Goal: Task Accomplishment & Management: Manage account settings

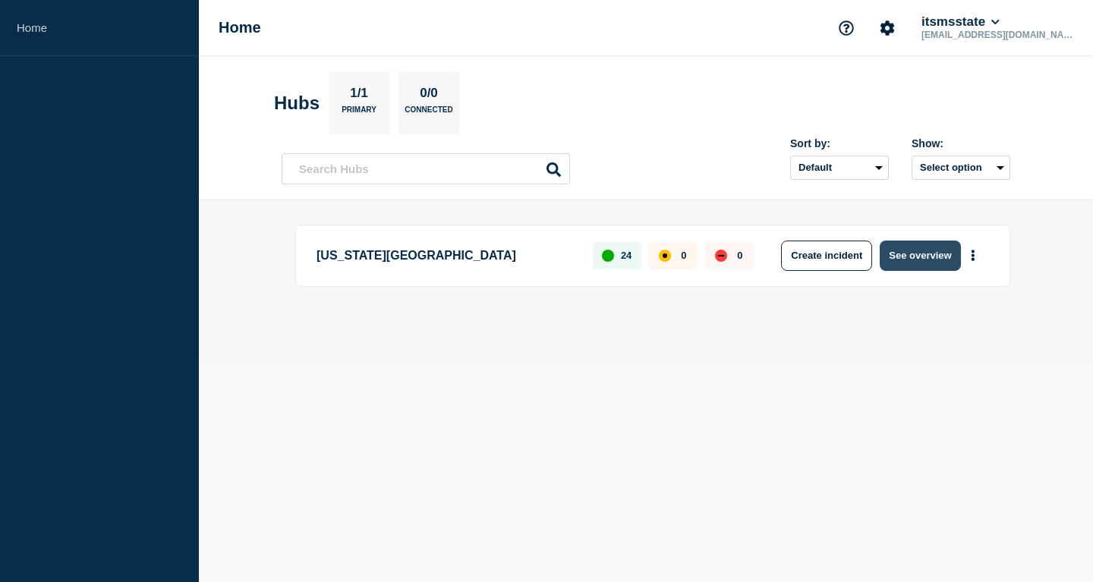
click at [918, 258] on button "See overview" at bounding box center [920, 256] width 80 height 30
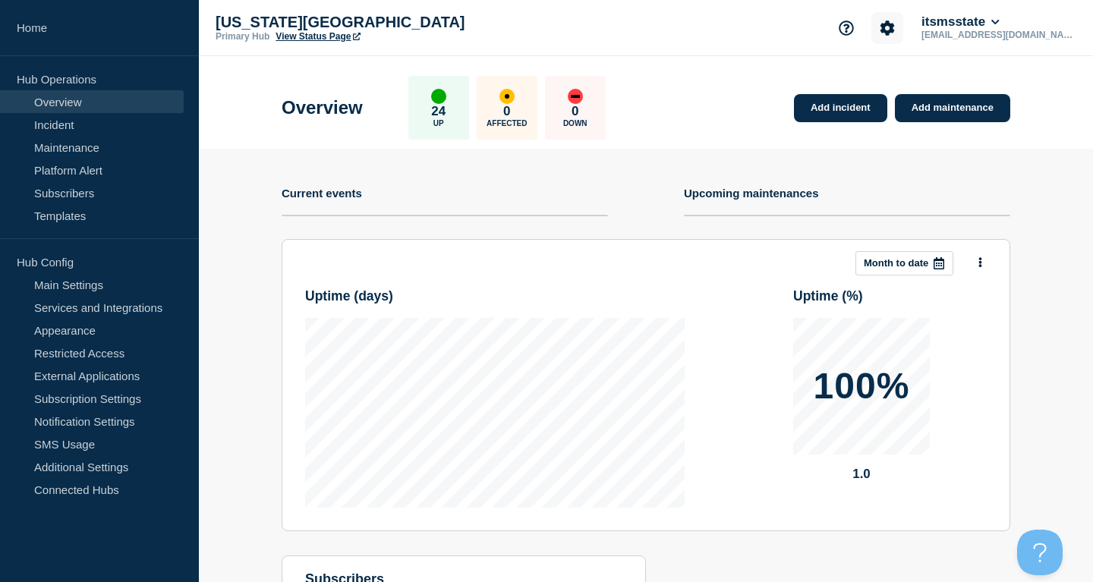
click at [904, 16] on button "Account settings" at bounding box center [888, 28] width 32 height 32
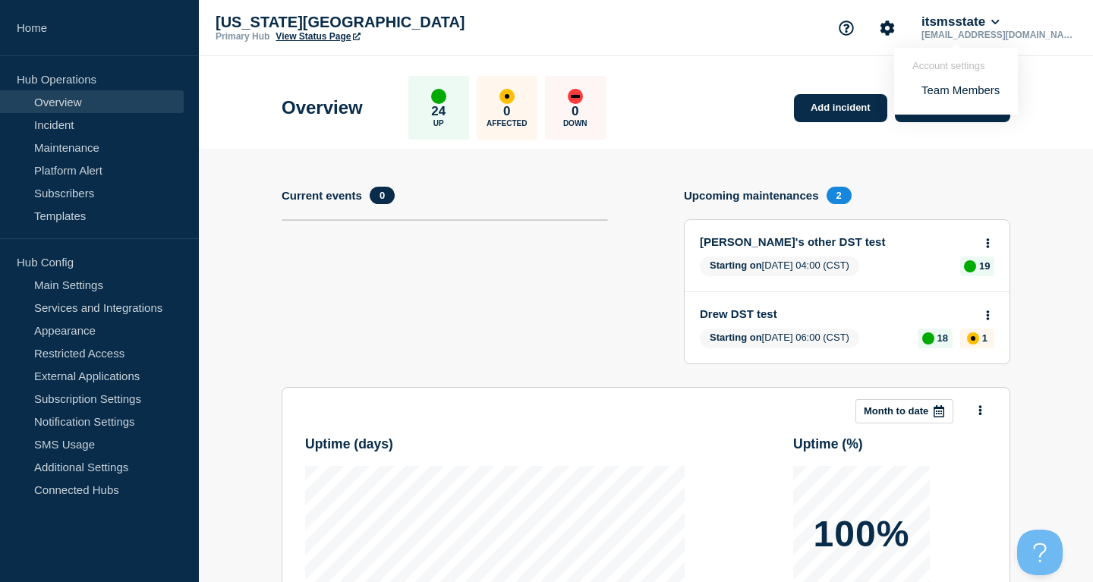
click at [961, 90] on link "Team Members" at bounding box center [961, 90] width 78 height 13
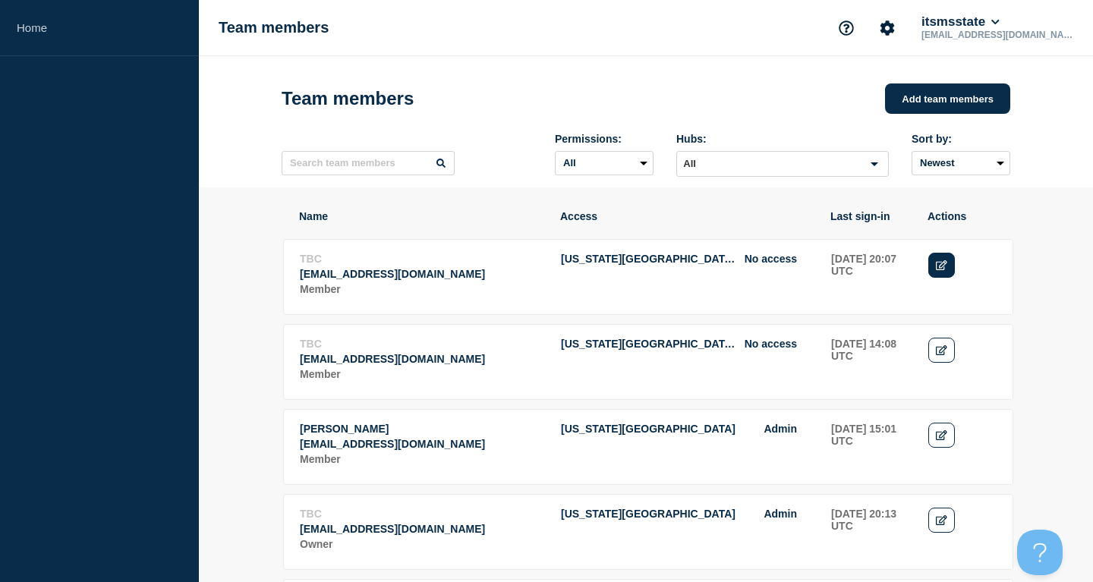
click at [939, 270] on icon "Edit" at bounding box center [941, 265] width 11 height 10
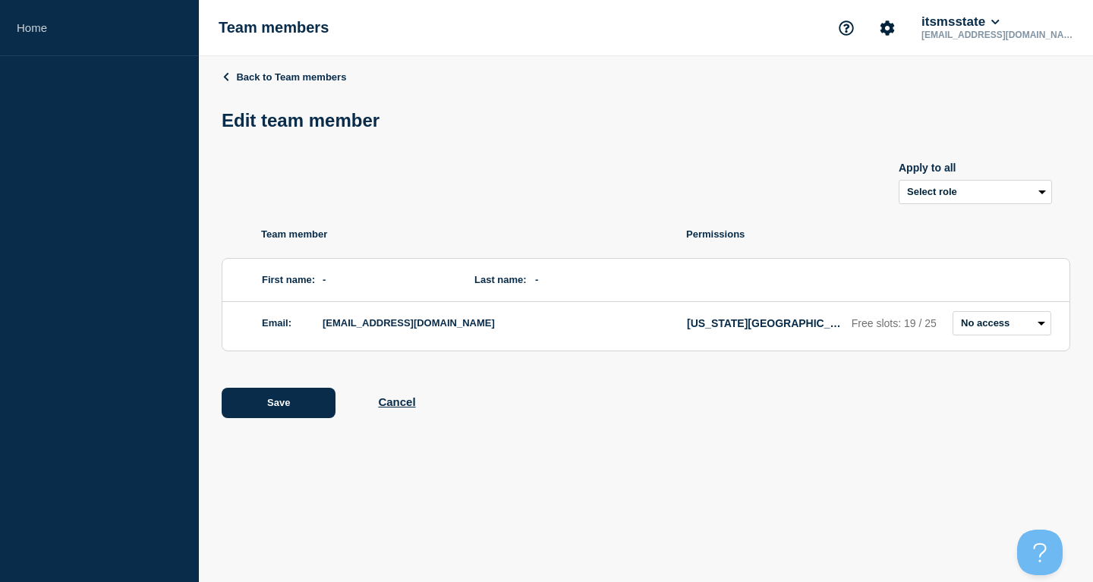
click at [715, 179] on div "Apply to all Select role Admin Manager Editor" at bounding box center [646, 174] width 849 height 61
click at [953, 311] on select "Admin Manager Editor No access" at bounding box center [1002, 323] width 99 height 24
select select "6"
click option "Manager" at bounding box center [0, 0] width 0 height 0
click at [953, 311] on select "Admin Manager Editor No access" at bounding box center [1002, 323] width 99 height 24
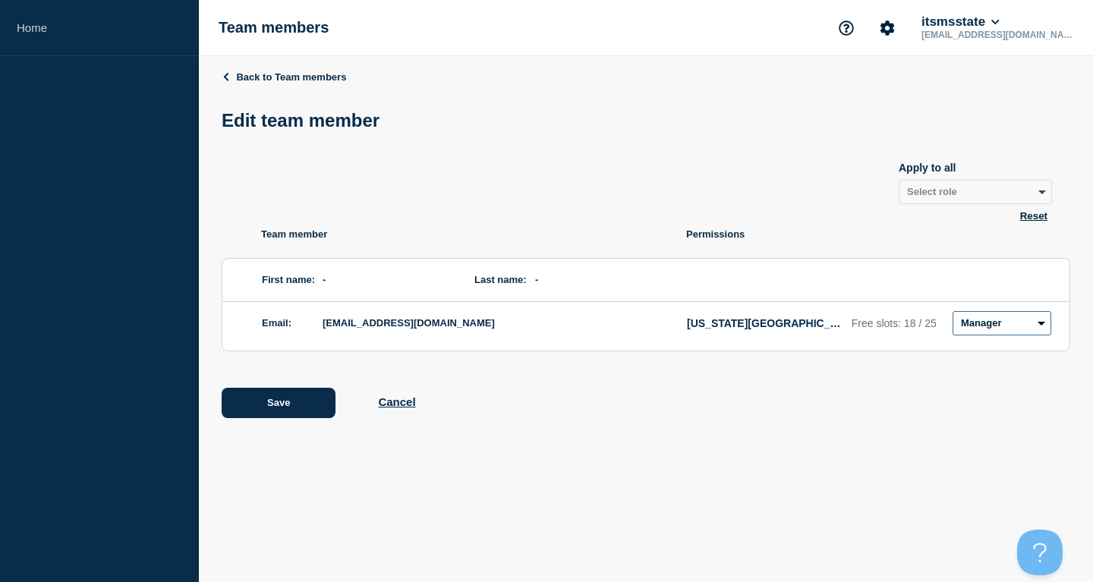
click option "Manager" at bounding box center [0, 0] width 0 height 0
click at [273, 412] on button "Save" at bounding box center [279, 403] width 114 height 30
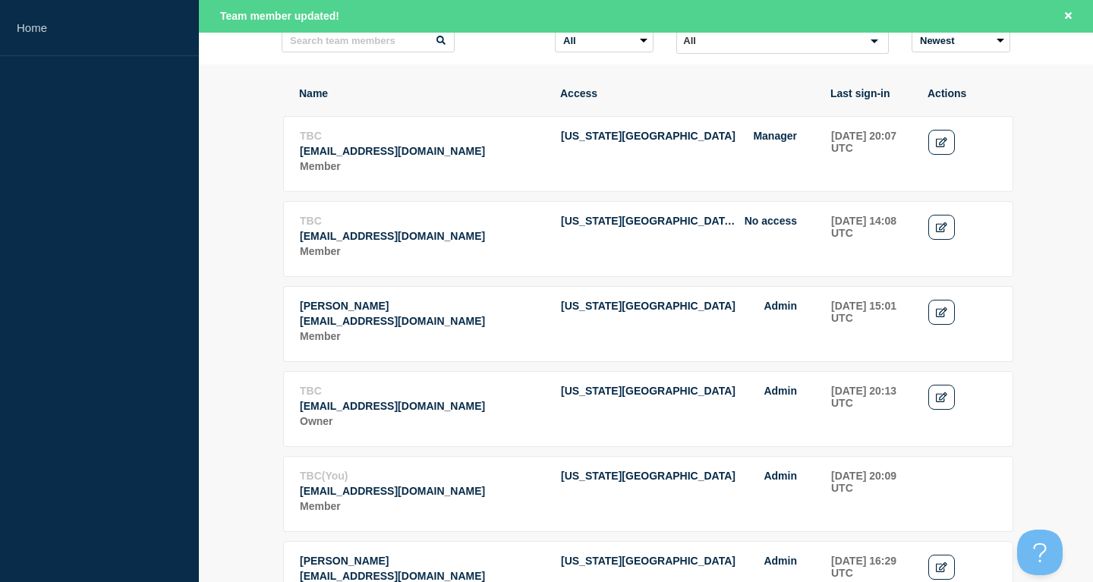
scroll to position [77, 0]
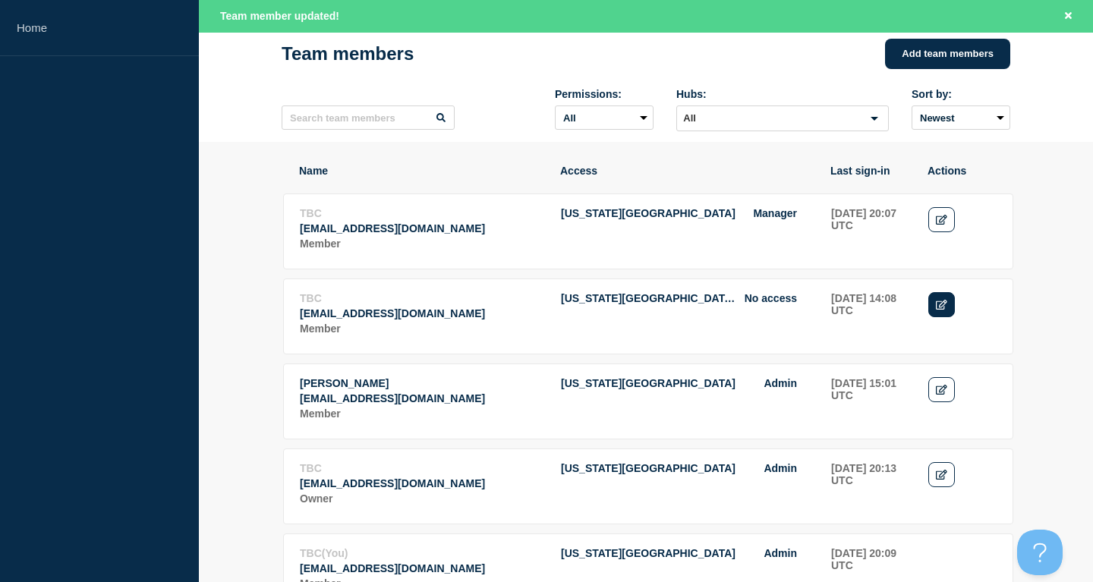
click at [945, 310] on icon "Edit" at bounding box center [941, 305] width 11 height 10
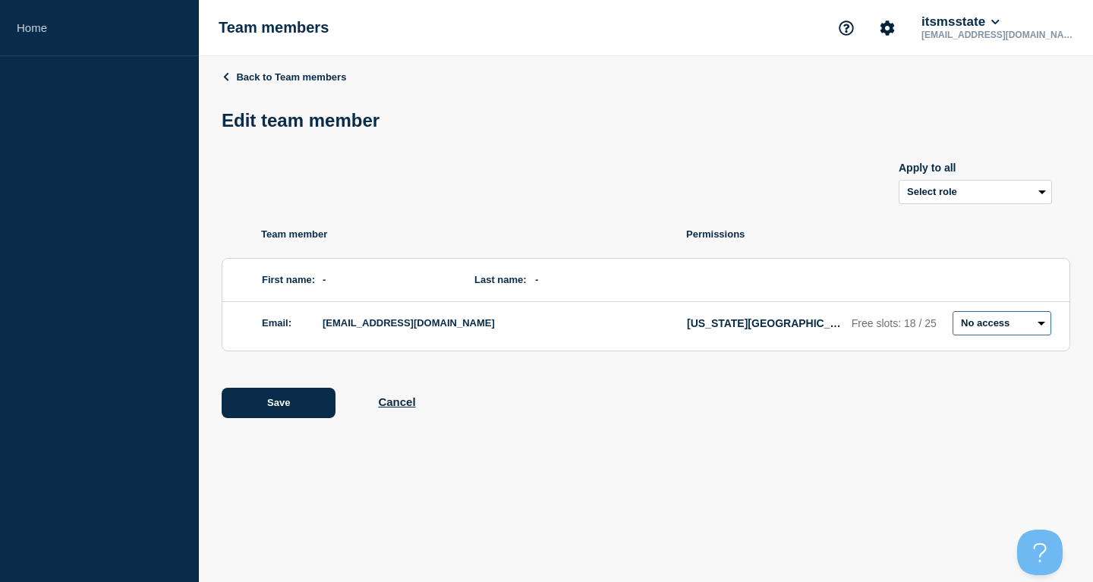
click at [953, 311] on select "Admin Manager Editor No access" at bounding box center [1002, 323] width 99 height 24
select select "1"
click option "Admin" at bounding box center [0, 0] width 0 height 0
click at [284, 409] on button "Save" at bounding box center [279, 403] width 114 height 30
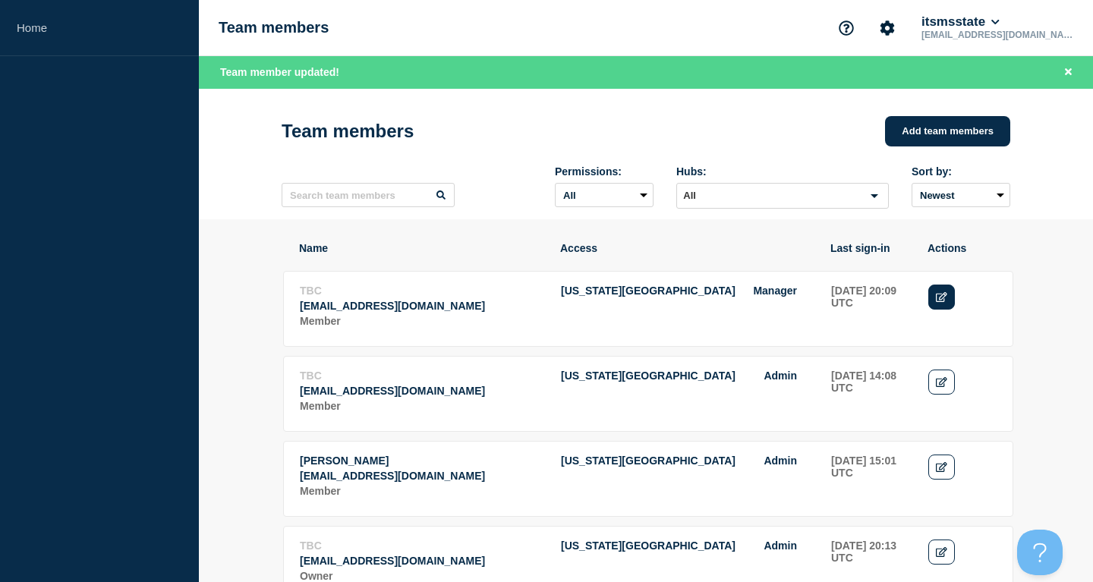
click at [939, 302] on icon "Edit" at bounding box center [941, 297] width 11 height 10
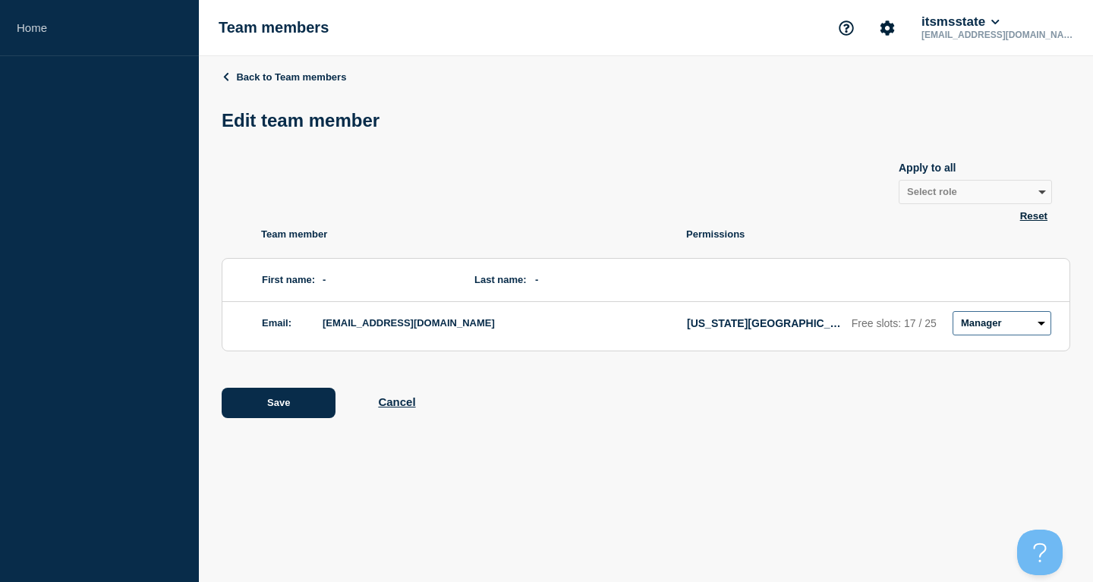
click at [953, 311] on select "Admin Manager Editor No access" at bounding box center [1002, 323] width 99 height 24
select select "1"
click option "Admin" at bounding box center [0, 0] width 0 height 0
click at [285, 415] on button "Save" at bounding box center [279, 403] width 114 height 30
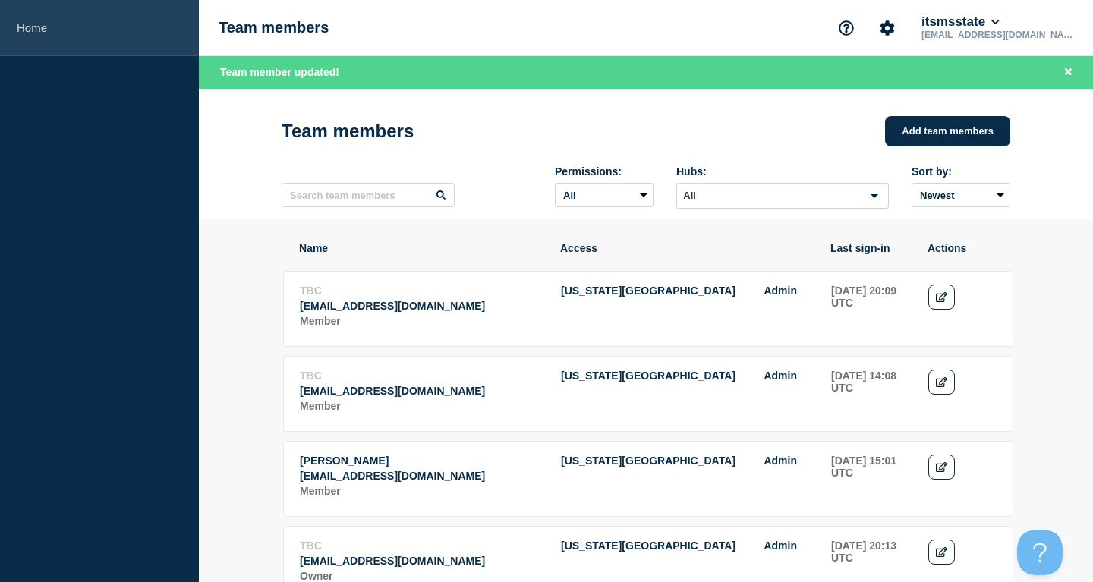
click at [15, 22] on link "Home" at bounding box center [99, 28] width 199 height 56
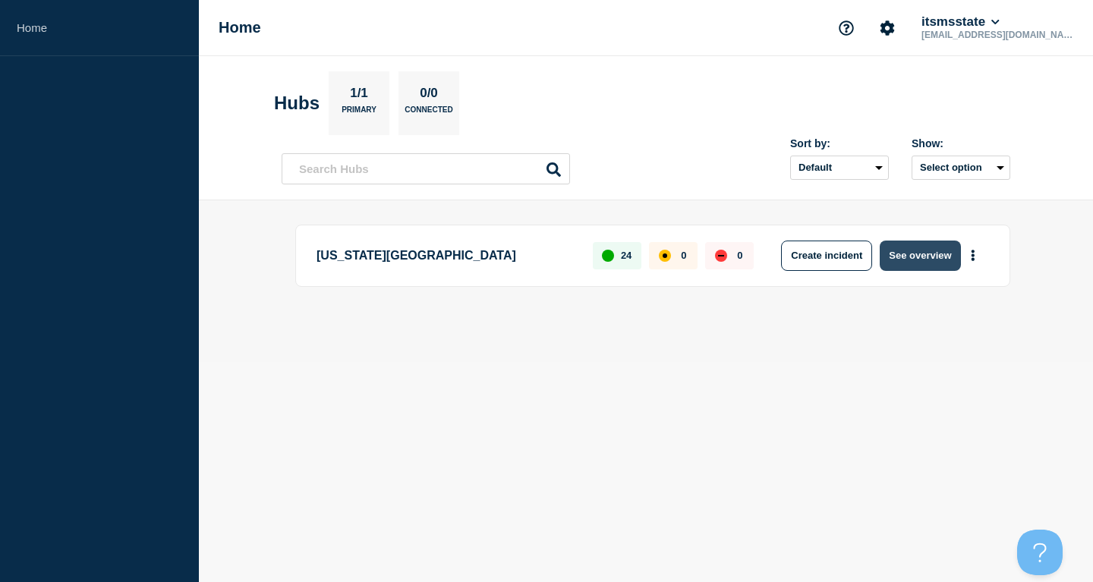
click at [927, 252] on button "See overview" at bounding box center [920, 256] width 80 height 30
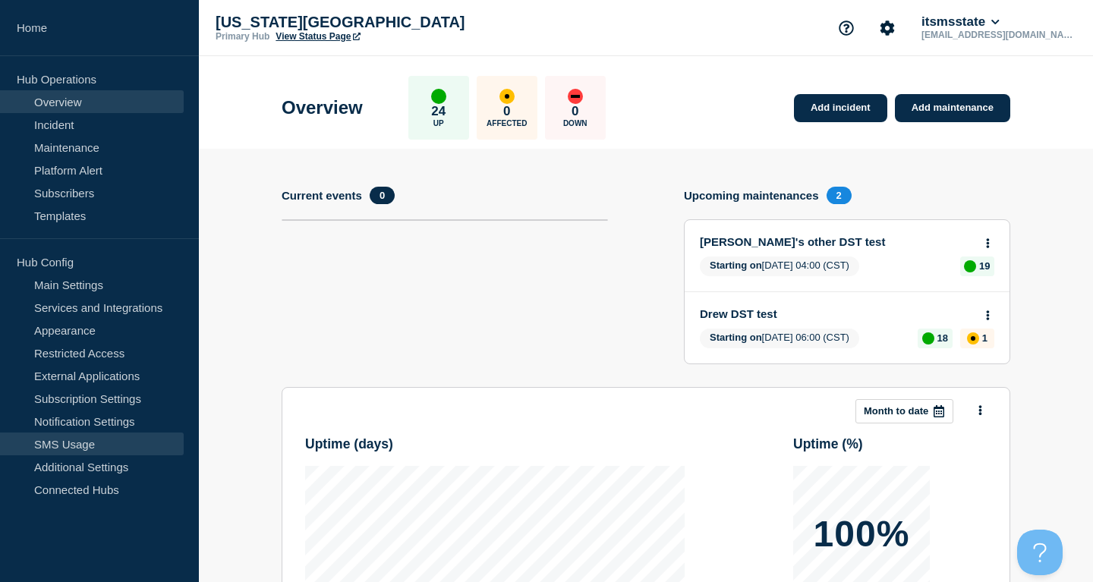
click at [69, 447] on link "SMS Usage" at bounding box center [92, 444] width 184 height 23
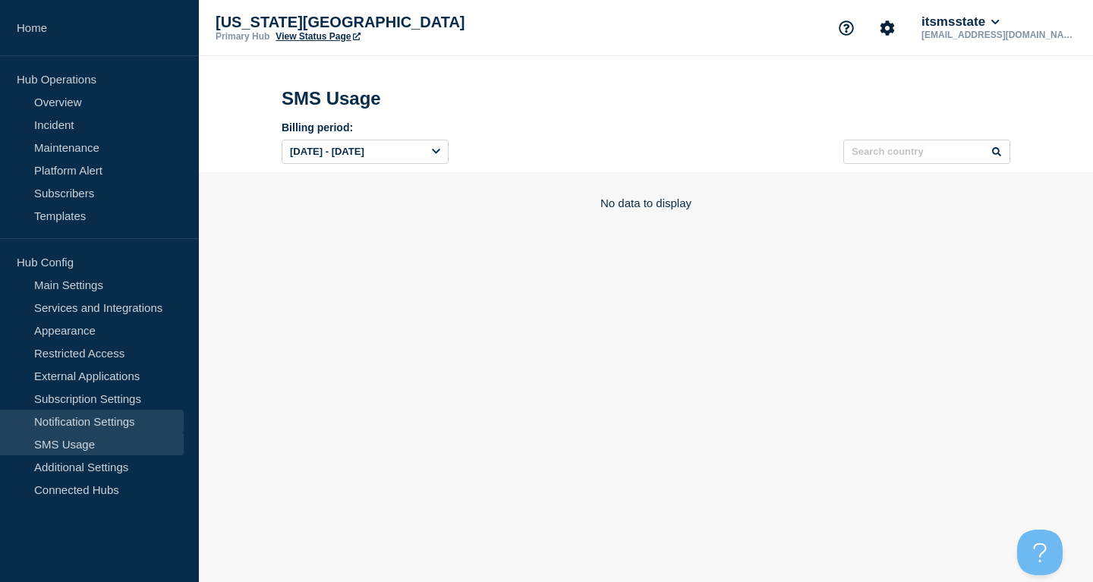
click at [106, 430] on link "Notification Settings" at bounding box center [92, 421] width 184 height 23
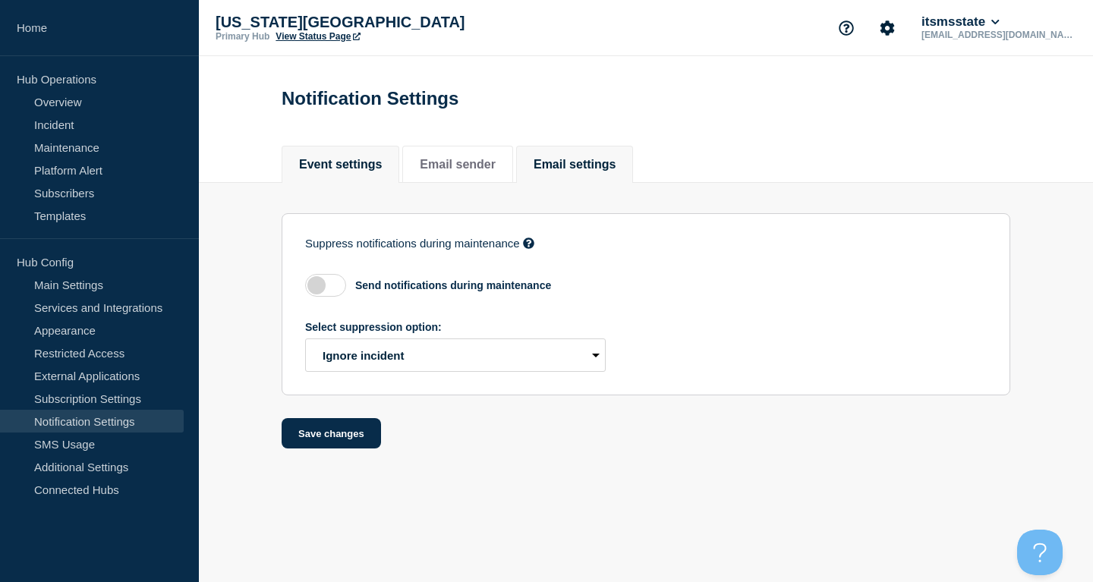
drag, startPoint x: 470, startPoint y: 169, endPoint x: 608, endPoint y: 179, distance: 138.6
click at [472, 169] on button "Email sender" at bounding box center [458, 165] width 76 height 14
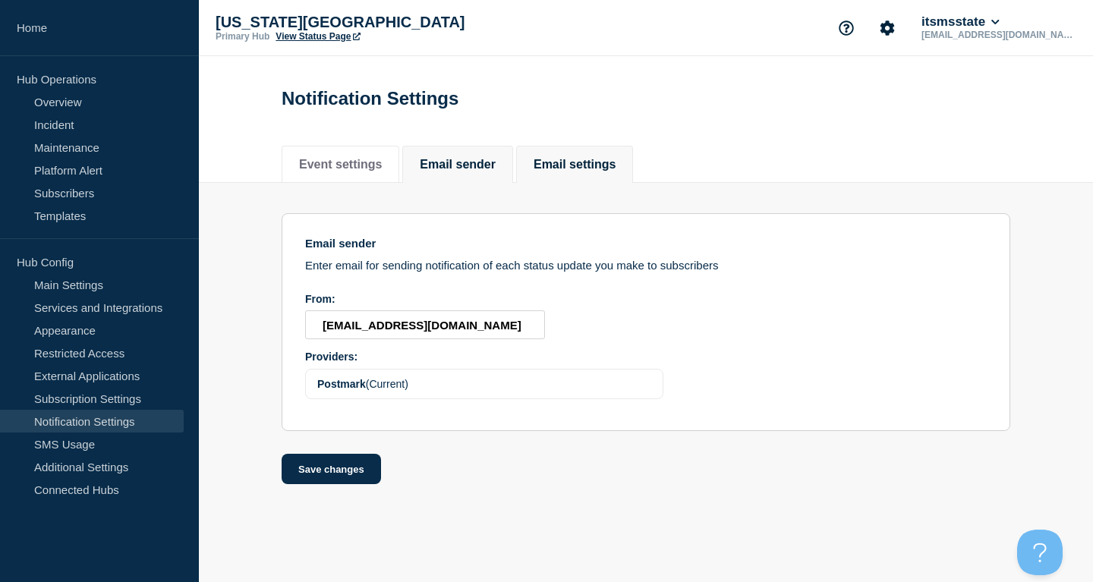
click at [614, 166] on button "Email settings" at bounding box center [575, 165] width 82 height 14
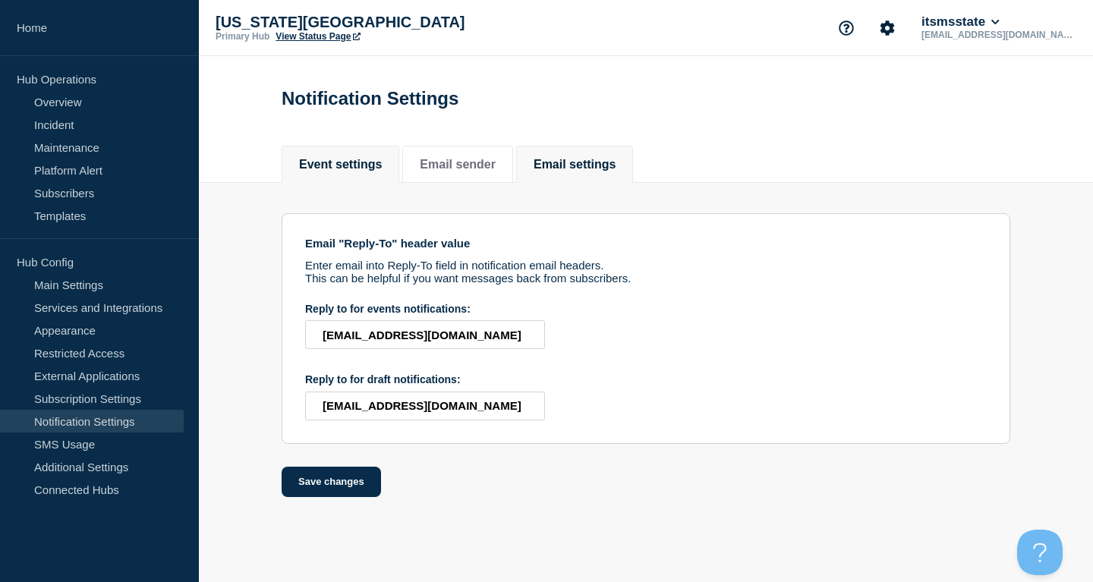
click at [356, 172] on button "Event settings" at bounding box center [340, 165] width 83 height 14
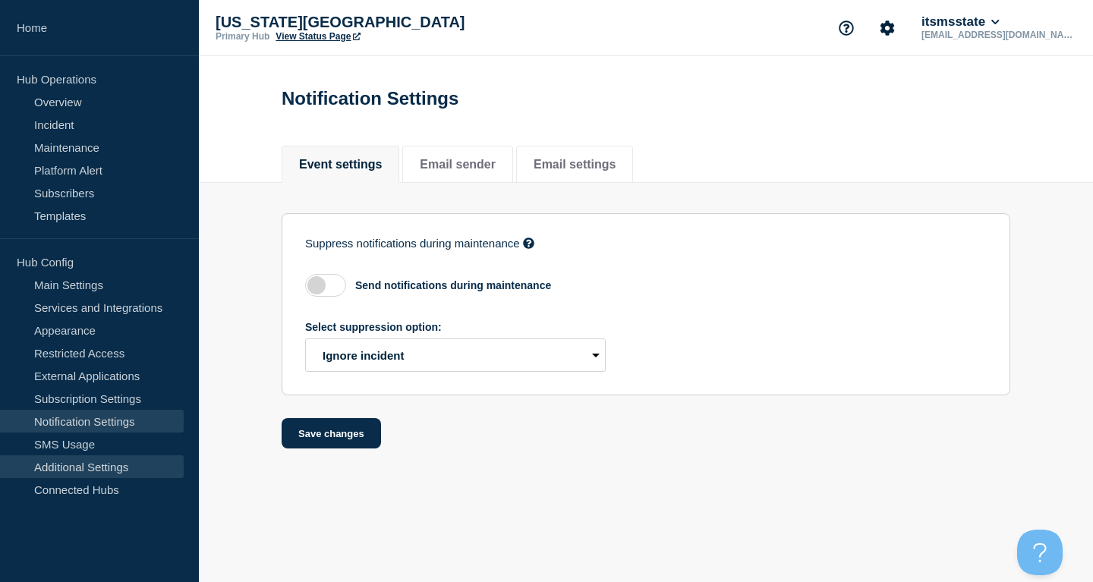
click at [112, 459] on link "Additional Settings" at bounding box center [92, 467] width 184 height 23
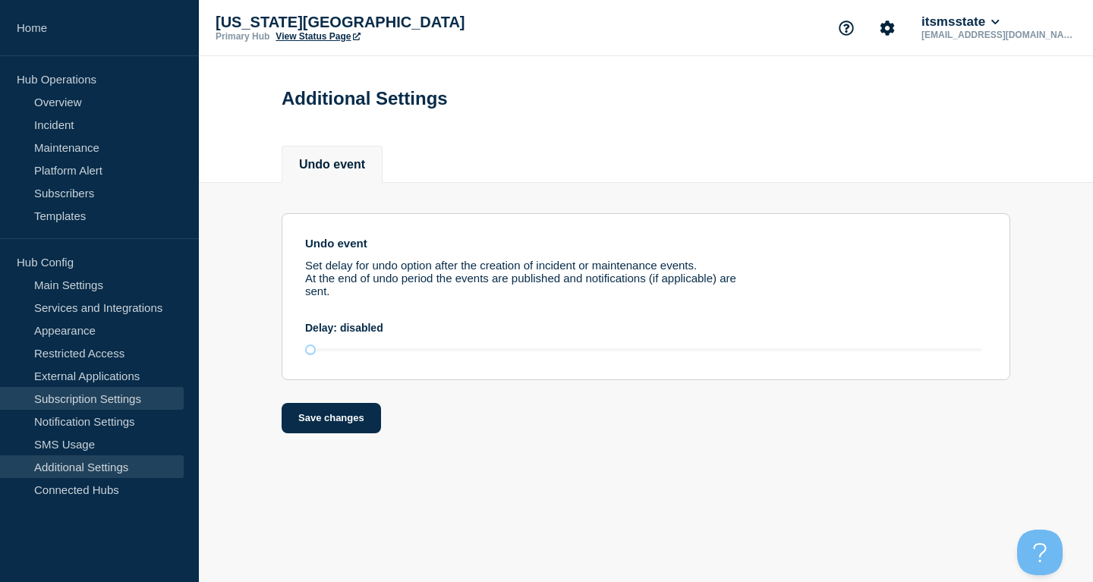
click at [94, 405] on link "Subscription Settings" at bounding box center [92, 398] width 184 height 23
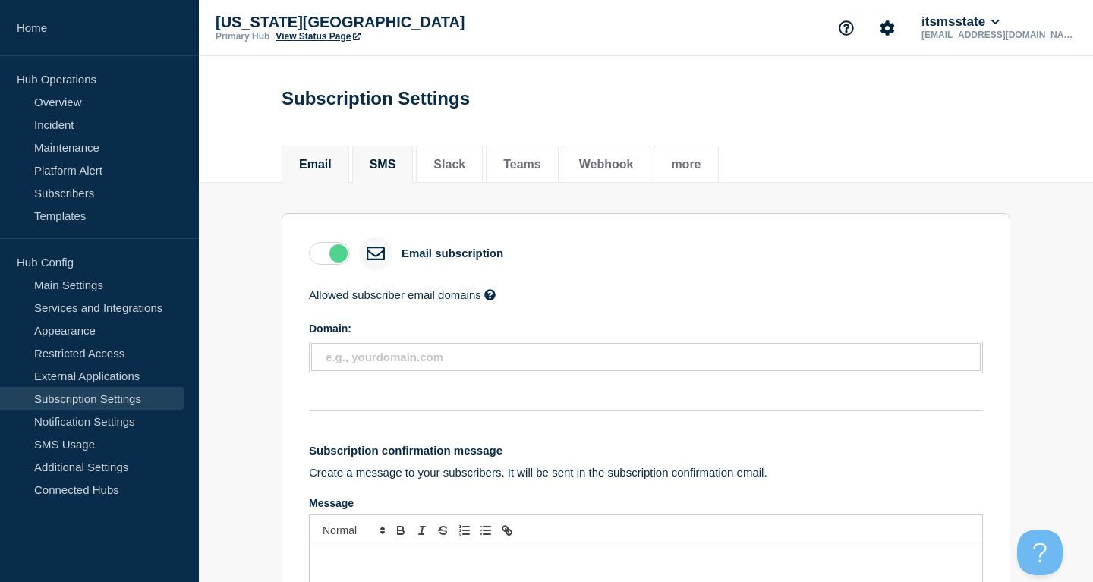
click at [377, 164] on button "SMS" at bounding box center [383, 165] width 27 height 14
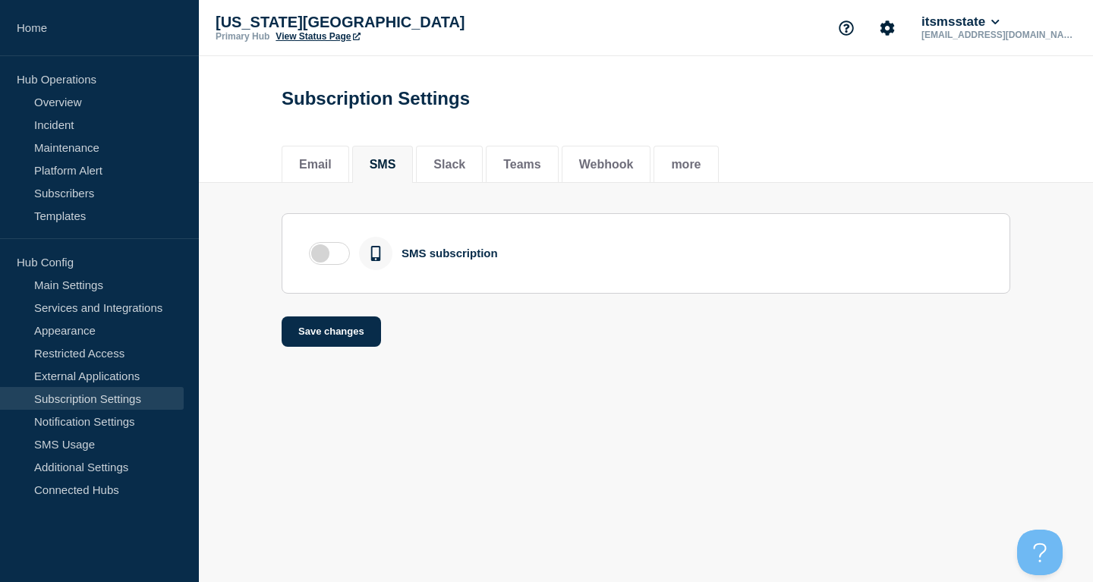
click at [336, 257] on label at bounding box center [329, 253] width 41 height 23
click at [0, 0] on input "checkbox" at bounding box center [0, 0] width 0 height 0
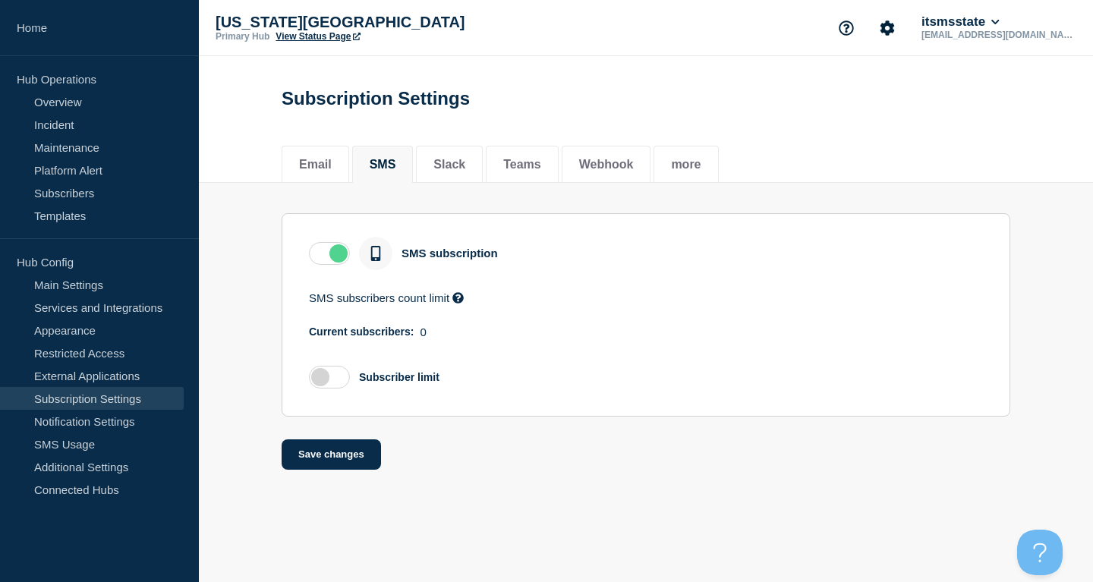
click at [319, 257] on label at bounding box center [329, 253] width 41 height 23
click at [0, 0] on input "checkbox" at bounding box center [0, 0] width 0 height 0
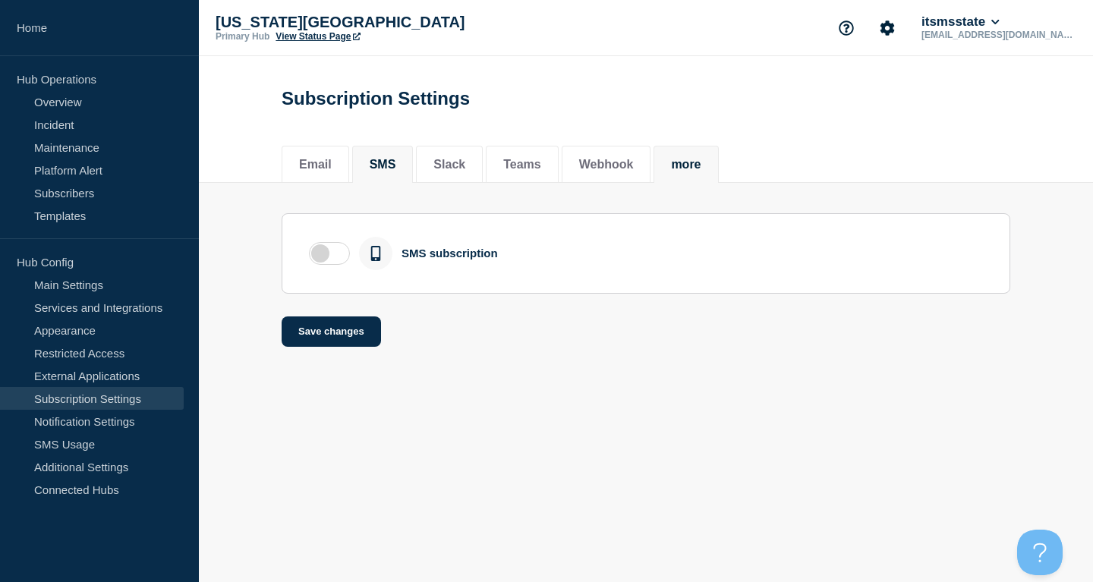
click at [701, 168] on button "more" at bounding box center [686, 165] width 30 height 14
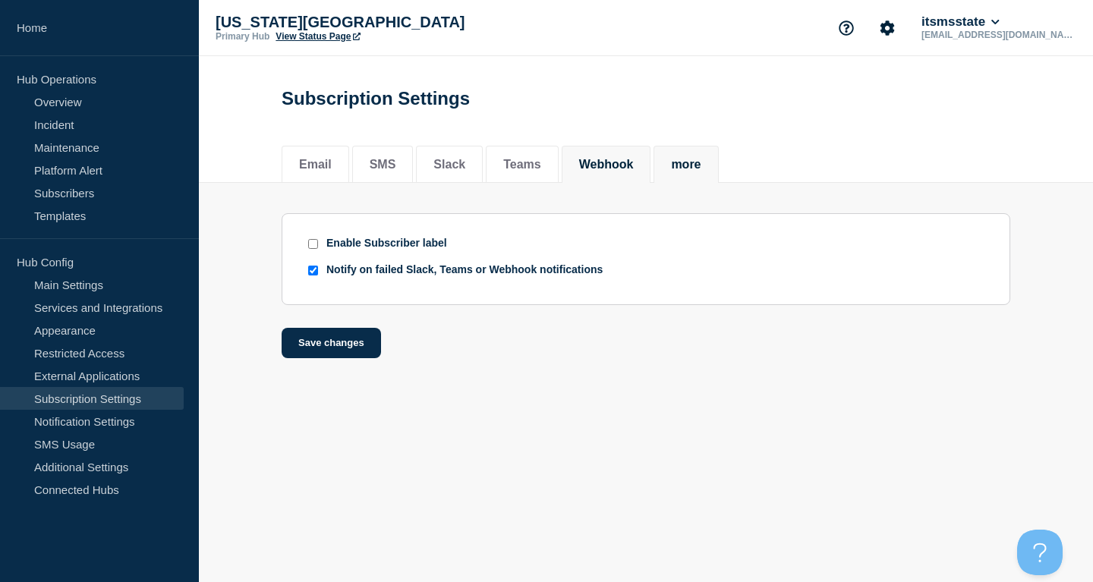
click at [634, 172] on button "Webhook" at bounding box center [606, 165] width 55 height 14
